Goal: Task Accomplishment & Management: Use online tool/utility

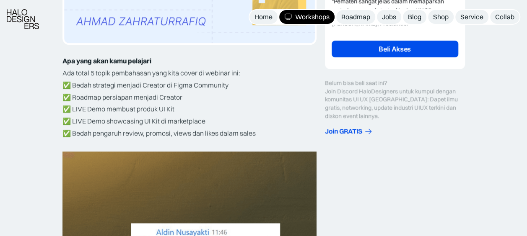
scroll to position [252, 0]
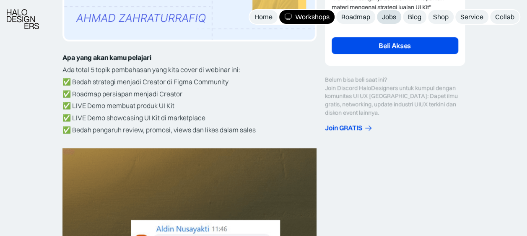
click at [392, 16] on div "Jobs" at bounding box center [389, 17] width 14 height 9
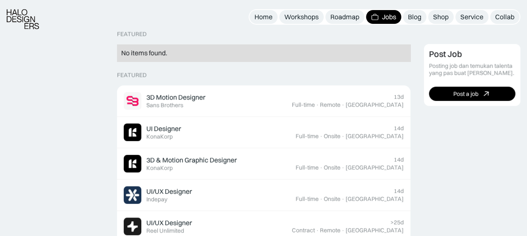
scroll to position [210, 0]
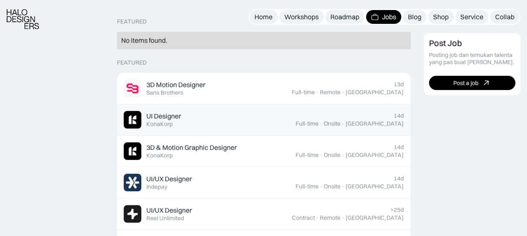
click at [393, 124] on div "Jakarta" at bounding box center [374, 123] width 58 height 7
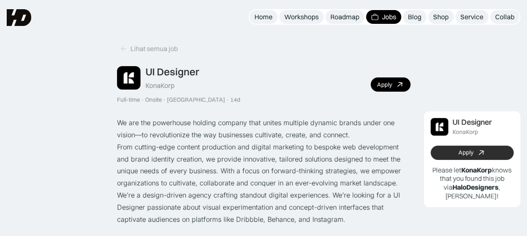
click at [465, 150] on div "Apply" at bounding box center [465, 152] width 15 height 7
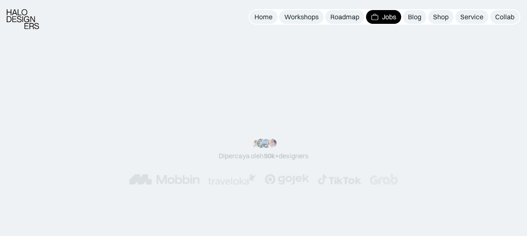
scroll to position [457, 0]
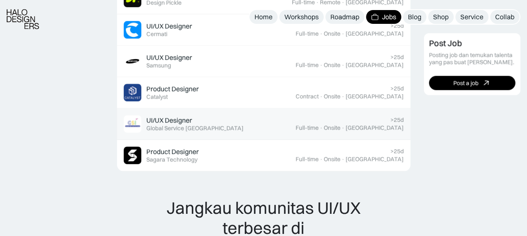
click at [383, 117] on div ">25d Full-time · Onsite · Jakarta" at bounding box center [350, 124] width 108 height 15
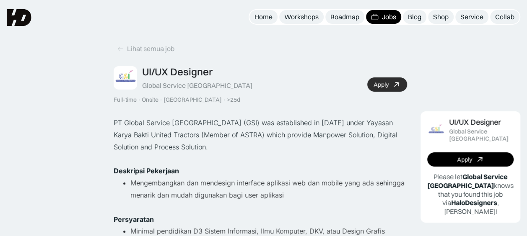
click at [400, 80] on link "Apply" at bounding box center [387, 85] width 40 height 14
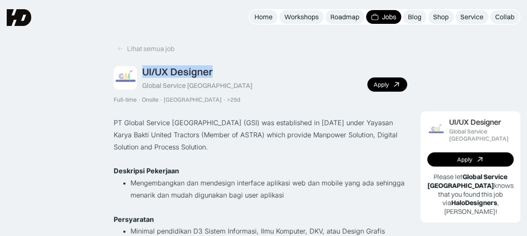
drag, startPoint x: 147, startPoint y: 69, endPoint x: 235, endPoint y: 69, distance: 88.1
click at [235, 69] on div "UI/UX Designer Global Service Indonesia Full-time · Onsite · Jakarta · >25d App…" at bounding box center [261, 85] width 294 height 38
copy div "UI/UX Designer"
click at [396, 83] on icon at bounding box center [396, 85] width 12 height 12
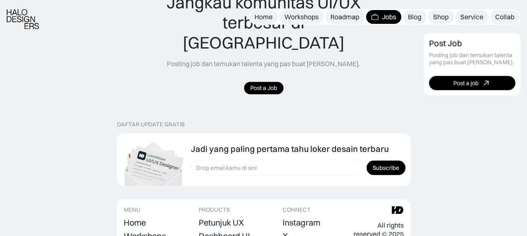
scroll to position [747, 0]
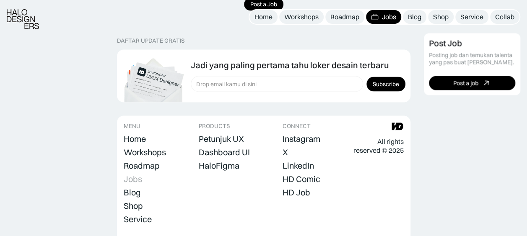
click at [133, 174] on div "Jobs" at bounding box center [133, 179] width 18 height 10
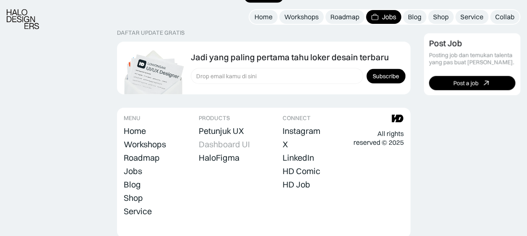
click at [231, 139] on div "Dashboard UI" at bounding box center [224, 144] width 51 height 10
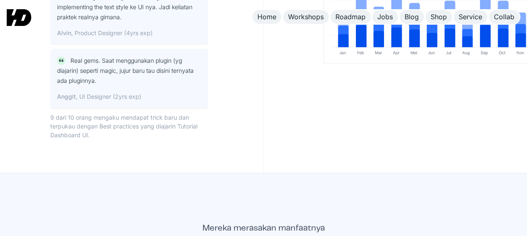
scroll to position [3271, 0]
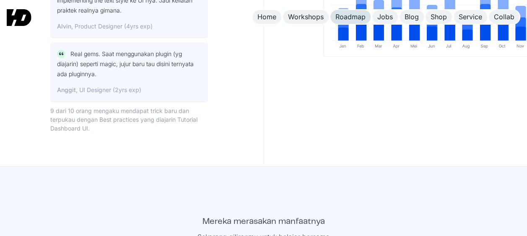
click at [345, 15] on div "Roadmap" at bounding box center [350, 17] width 30 height 9
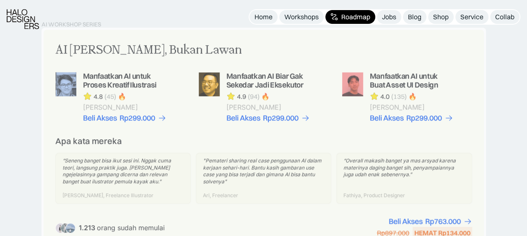
scroll to position [629, 0]
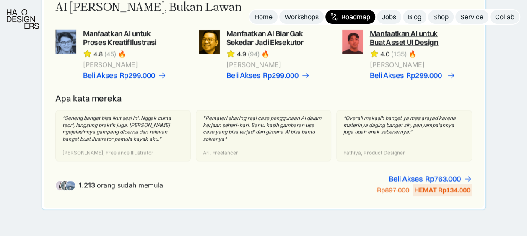
click at [412, 73] on div "Rp299.000" at bounding box center [424, 75] width 36 height 9
